Goal: Task Accomplishment & Management: Manage account settings

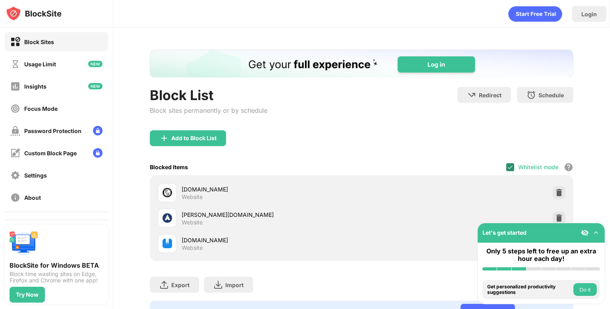
click at [506, 163] on div at bounding box center [510, 167] width 8 height 8
